Goal: Task Accomplishment & Management: Use online tool/utility

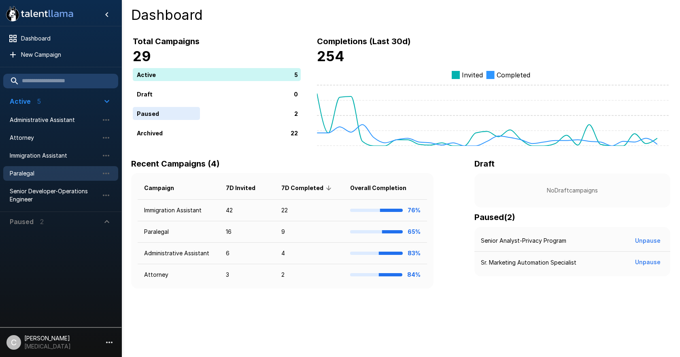
click at [43, 170] on span "Paralegal" at bounding box center [54, 173] width 89 height 8
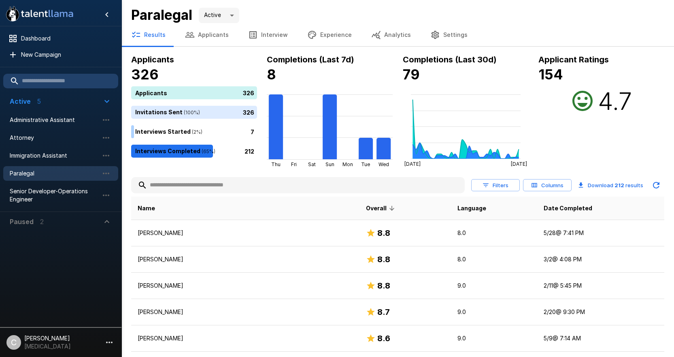
click at [192, 188] on input "text" at bounding box center [298, 185] width 334 height 15
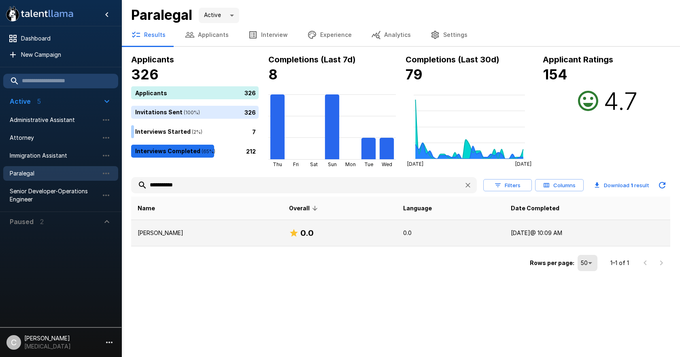
type input "**********"
click at [180, 230] on p "[PERSON_NAME]" at bounding box center [207, 233] width 138 height 8
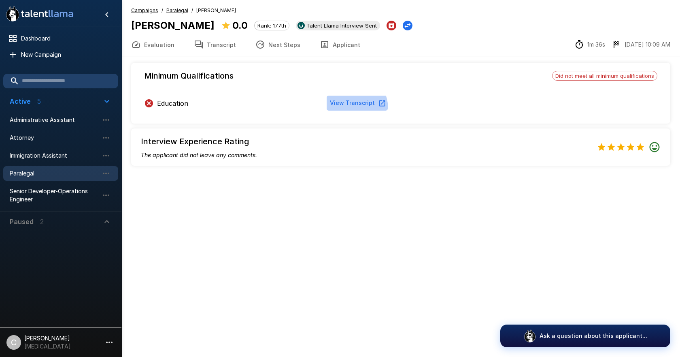
click at [347, 109] on button "View Transcript" at bounding box center [357, 103] width 61 height 15
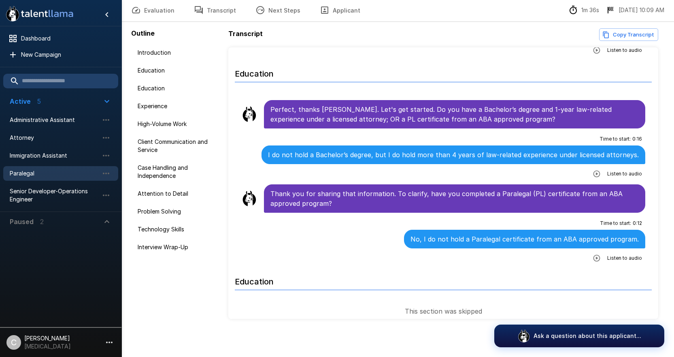
scroll to position [35, 0]
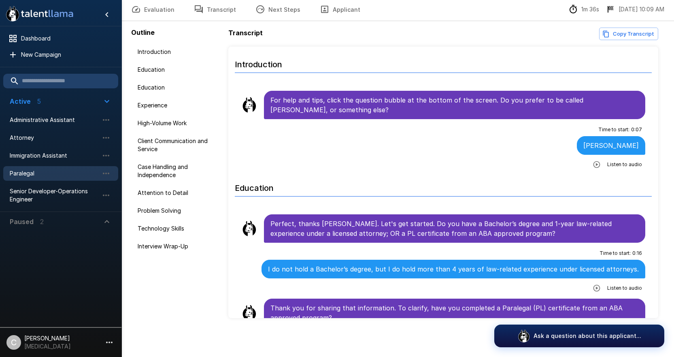
click at [37, 170] on span "Paralegal" at bounding box center [54, 173] width 89 height 8
